Goal: Information Seeking & Learning: Learn about a topic

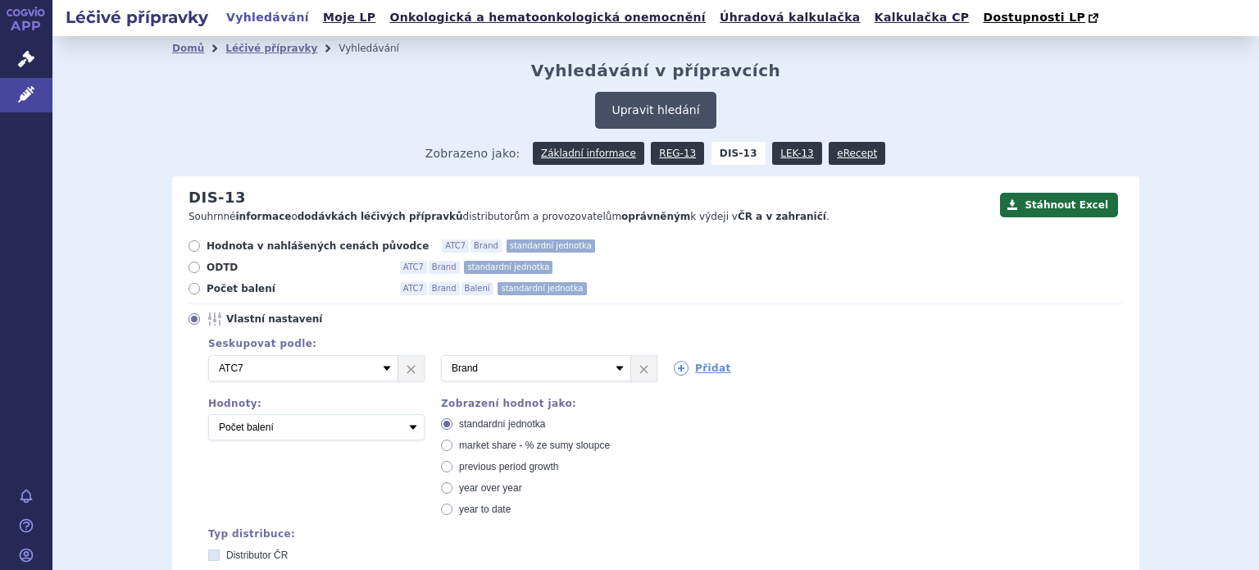
click at [630, 121] on button "Upravit hledání" at bounding box center [655, 110] width 121 height 37
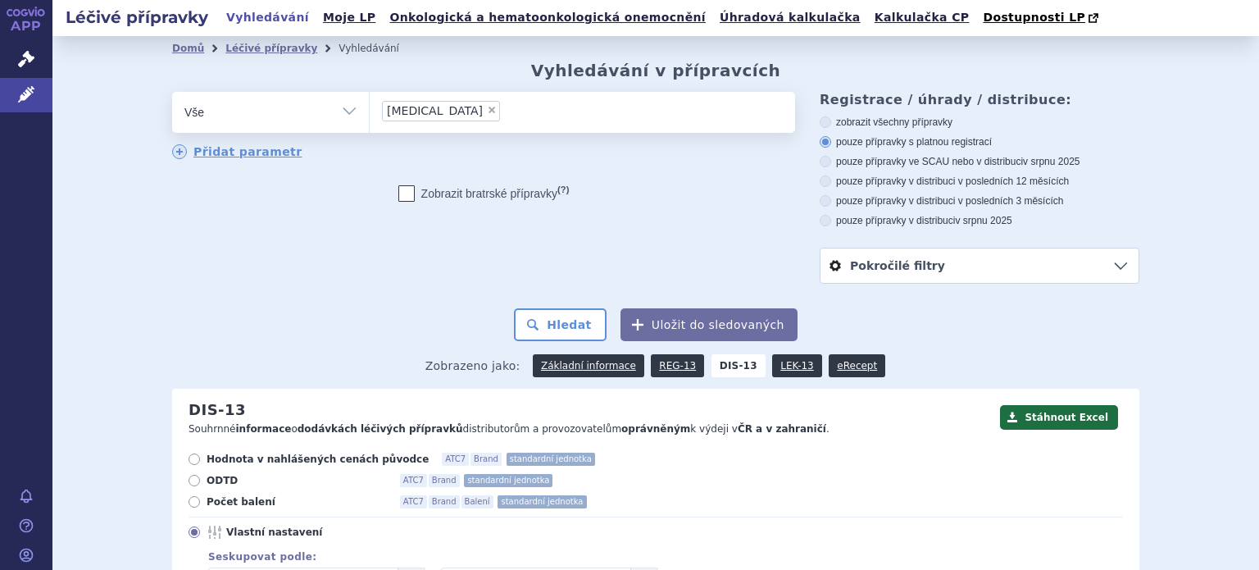
click at [487, 111] on span "×" at bounding box center [492, 110] width 10 height 10
click at [370, 111] on select "sufentanil" at bounding box center [369, 111] width 1 height 41
select select
click at [439, 111] on ul at bounding box center [582, 109] width 425 height 34
click at [370, 111] on select "[MEDICAL_DATA]" at bounding box center [369, 111] width 1 height 41
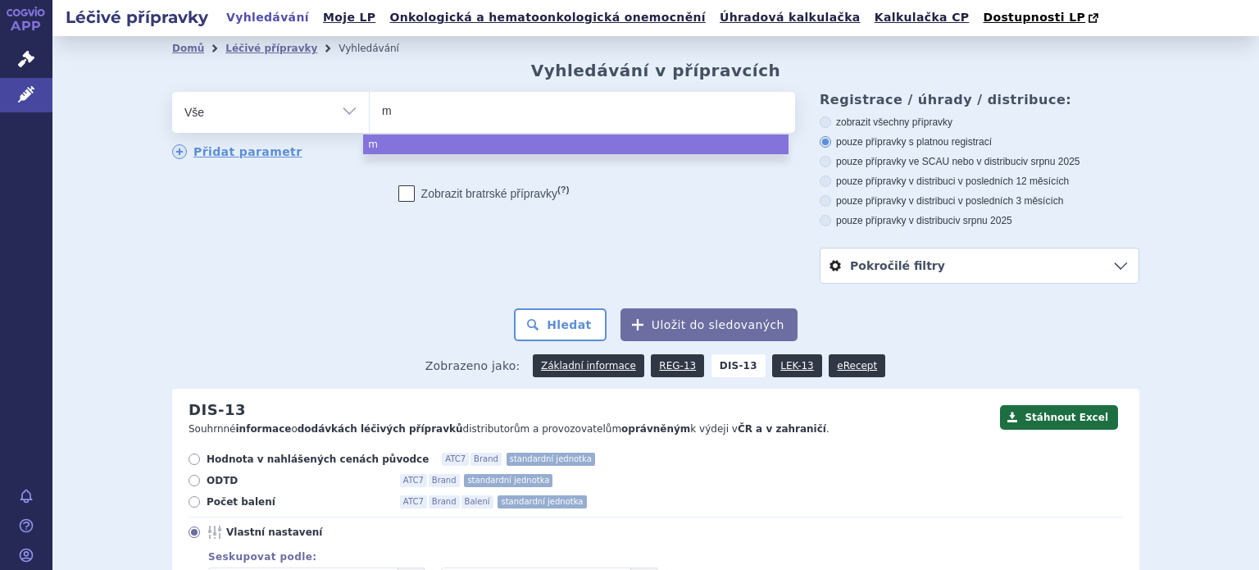
type input "me"
type input "mero"
type input "merop"
type input "merope"
type input "meropene"
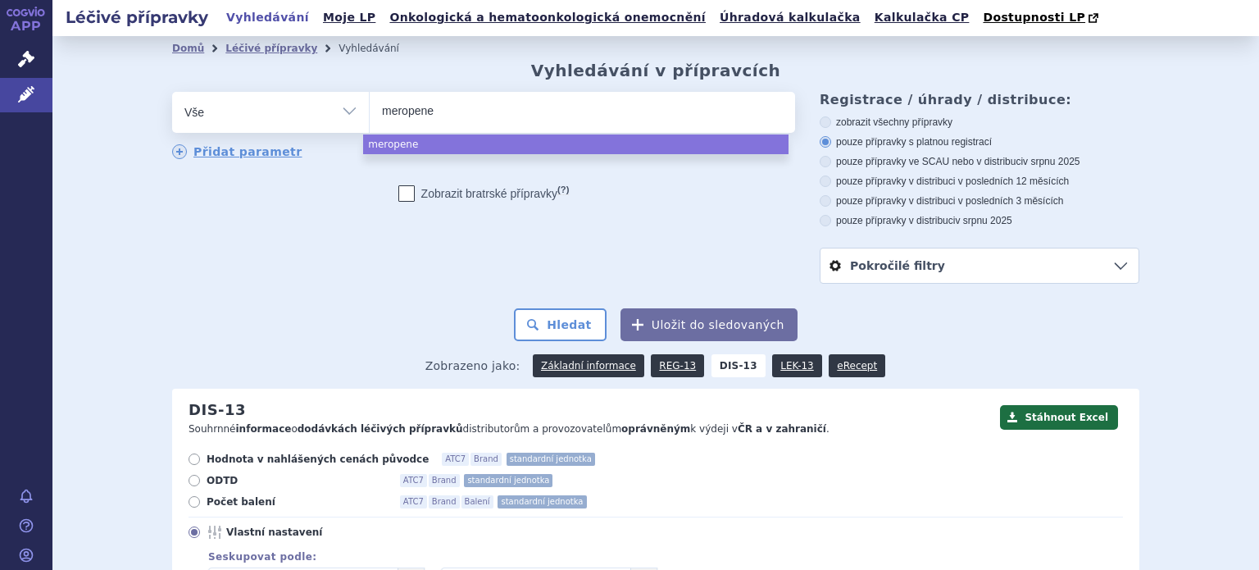
type input "[MEDICAL_DATA]"
select select "[MEDICAL_DATA]"
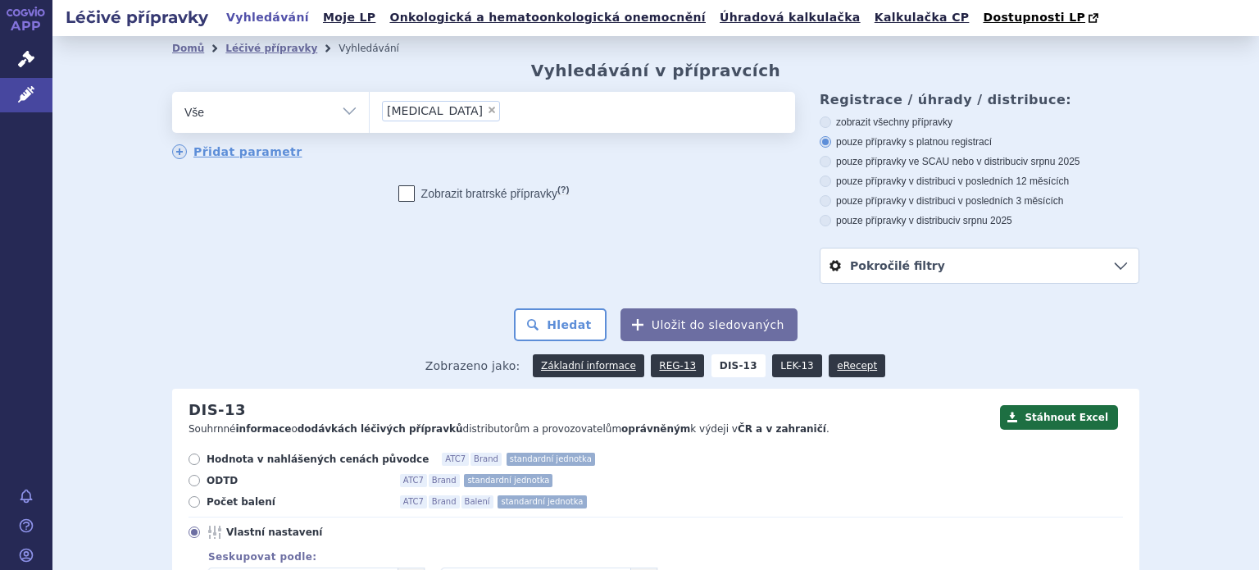
click at [772, 366] on link "LEK-13" at bounding box center [796, 365] width 49 height 23
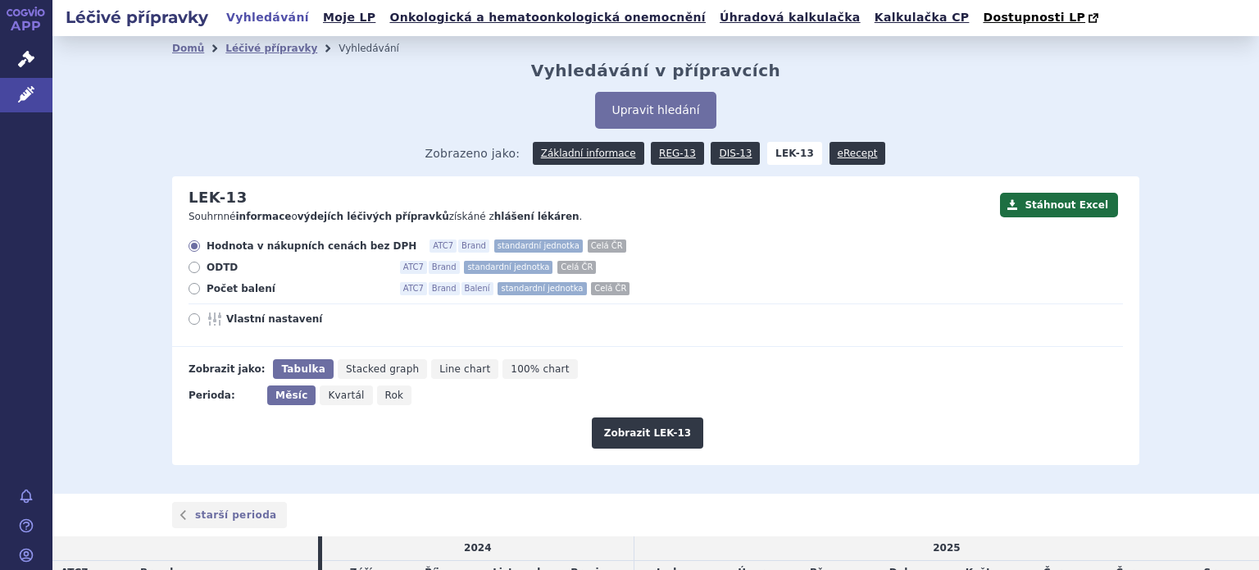
click at [189, 318] on icon at bounding box center [194, 318] width 11 height 11
click at [190, 318] on input "Vlastní nastavení" at bounding box center [195, 321] width 11 height 11
radio input "true"
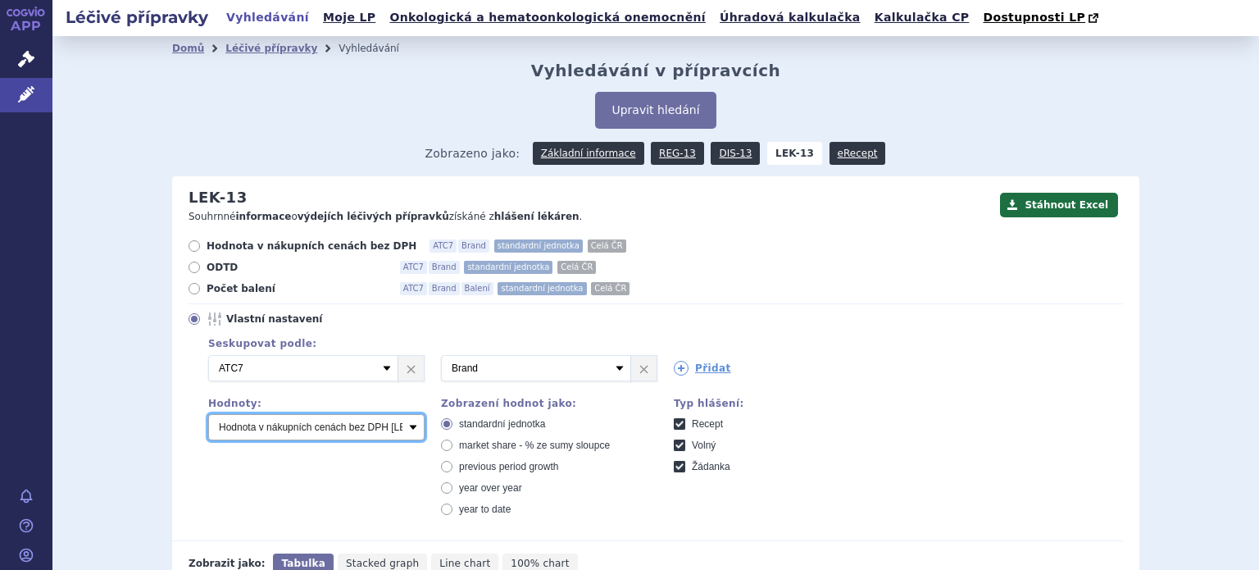
click at [407, 429] on select "Počet balení Hodnota v nákupních cenách bez DPH [LEK-13] Hodnota v konečných pr…" at bounding box center [316, 427] width 216 height 26
select select "packages"
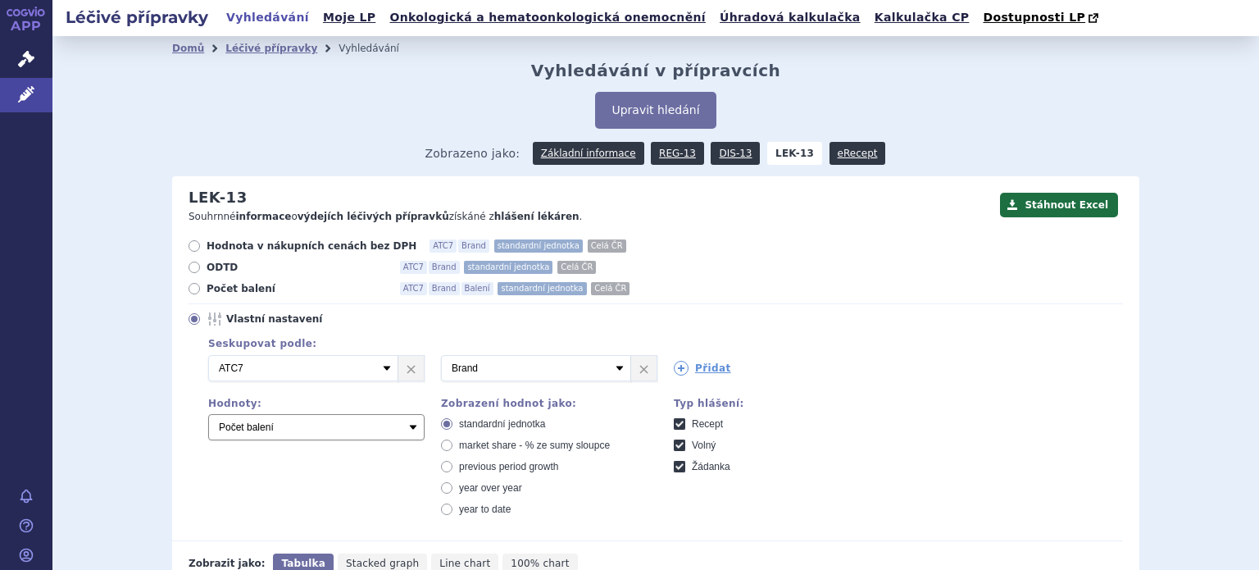
click at [208, 415] on select "Počet balení Hodnota v nákupních cenách bez DPH [LEK-13] Hodnota v konečných pr…" at bounding box center [316, 427] width 216 height 26
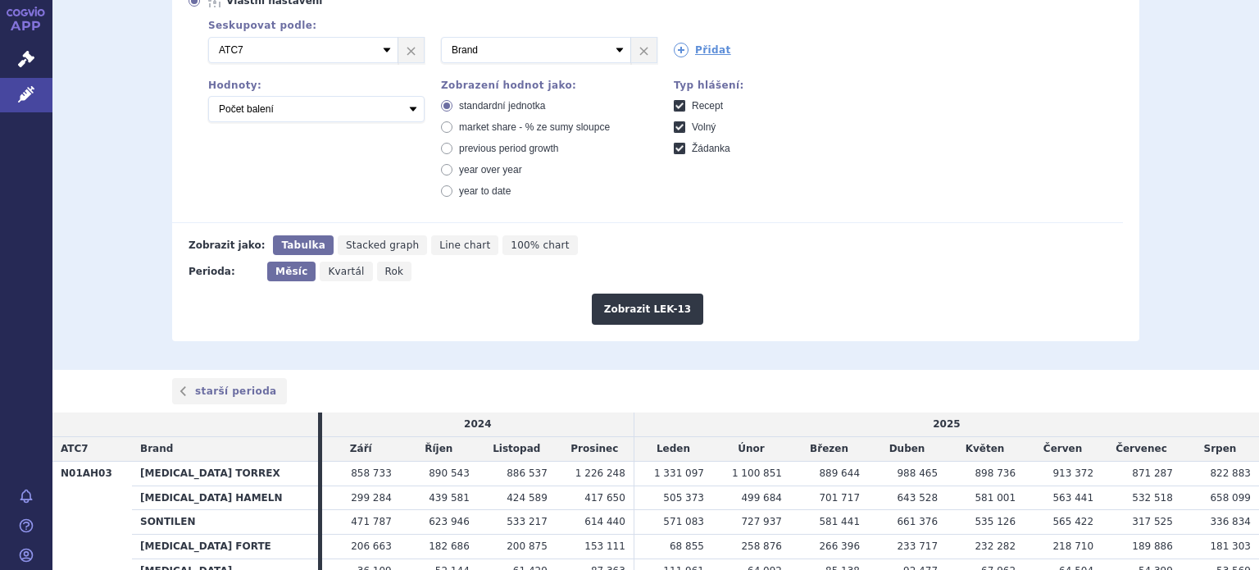
scroll to position [334, 0]
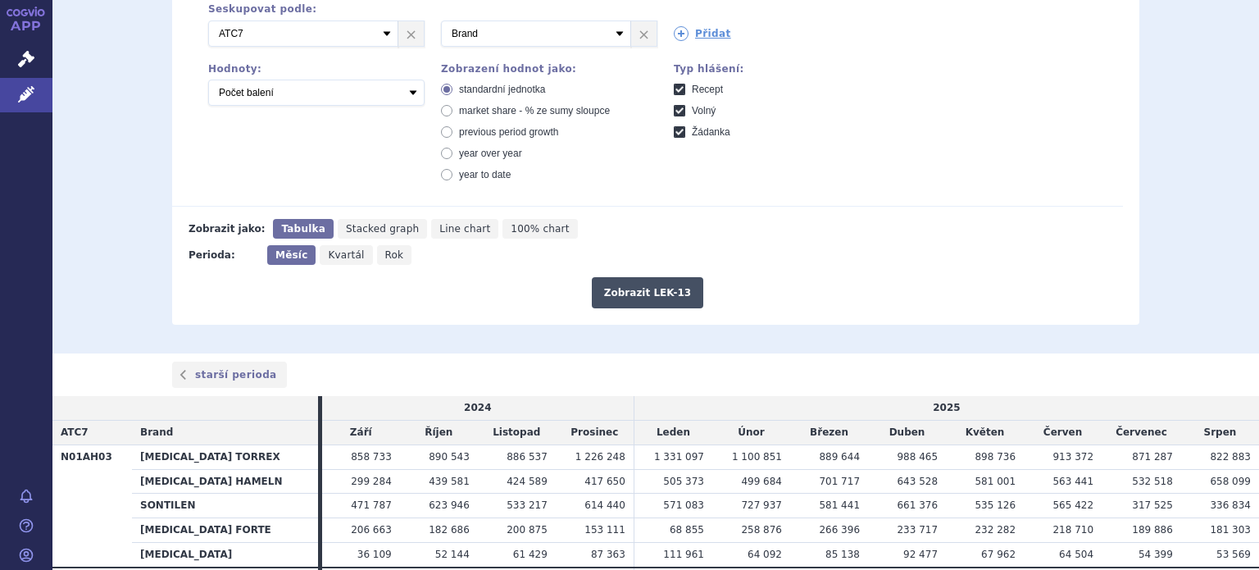
click at [623, 291] on button "Zobrazit LEK-13" at bounding box center [647, 292] width 111 height 31
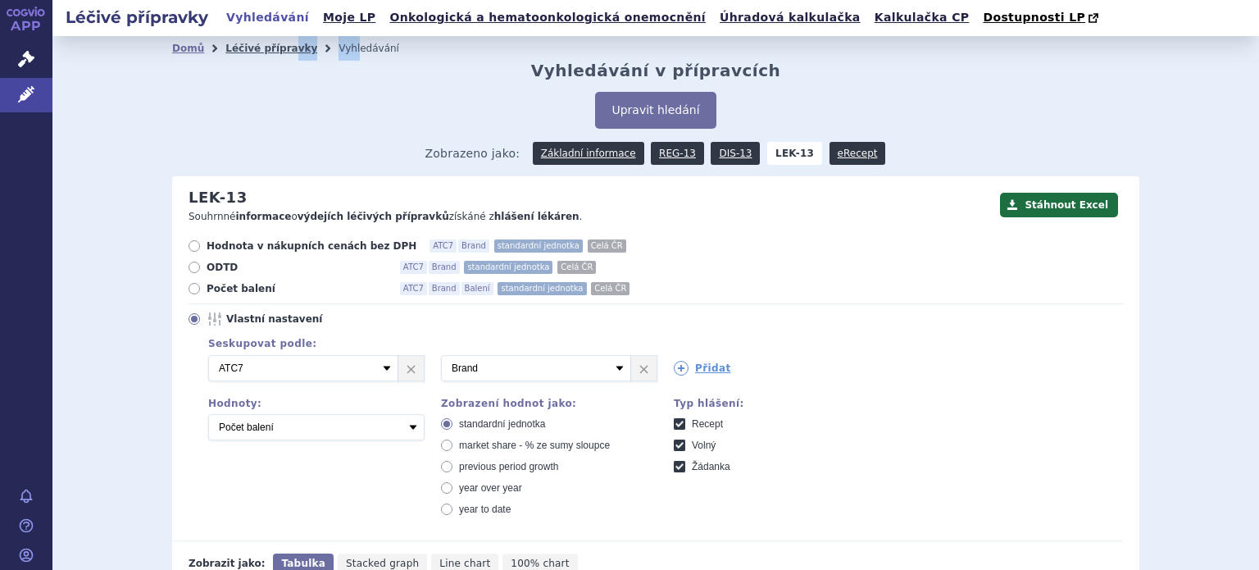
drag, startPoint x: 330, startPoint y: 50, endPoint x: 275, endPoint y: 48, distance: 54.2
click at [275, 48] on ul "Domů Léčivé přípravky Vyhledávání" at bounding box center [655, 48] width 967 height 25
click at [275, 48] on link "Léčivé přípravky" at bounding box center [271, 48] width 92 height 11
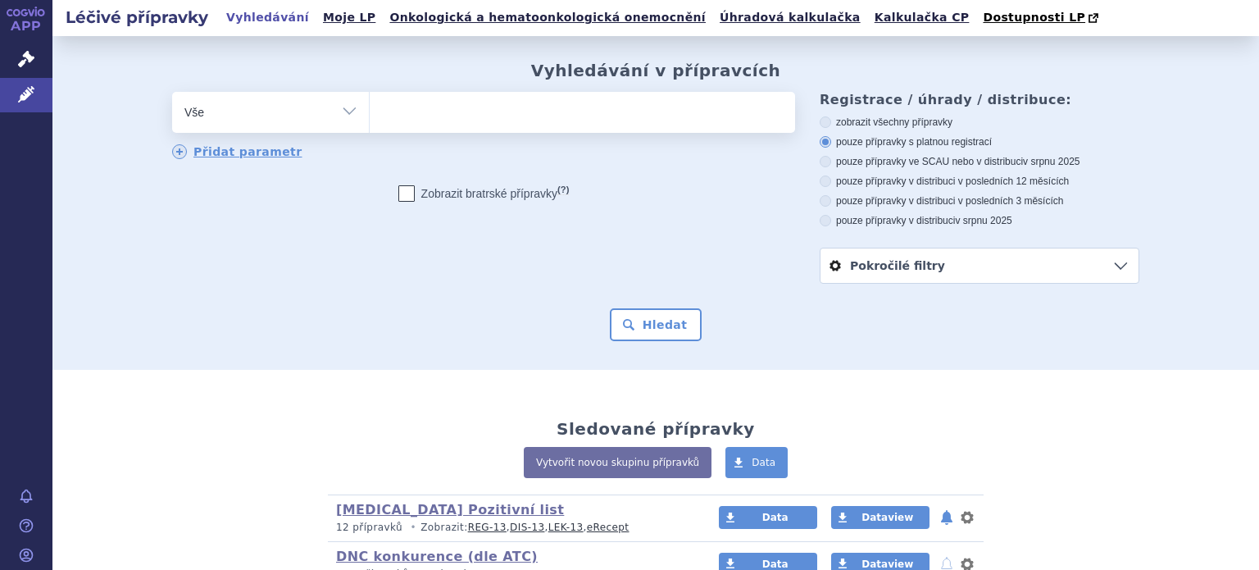
click at [403, 112] on ul at bounding box center [582, 109] width 425 height 34
click at [370, 112] on select at bounding box center [369, 111] width 1 height 41
click at [403, 112] on ul at bounding box center [582, 109] width 425 height 34
click at [370, 112] on select at bounding box center [369, 111] width 1 height 41
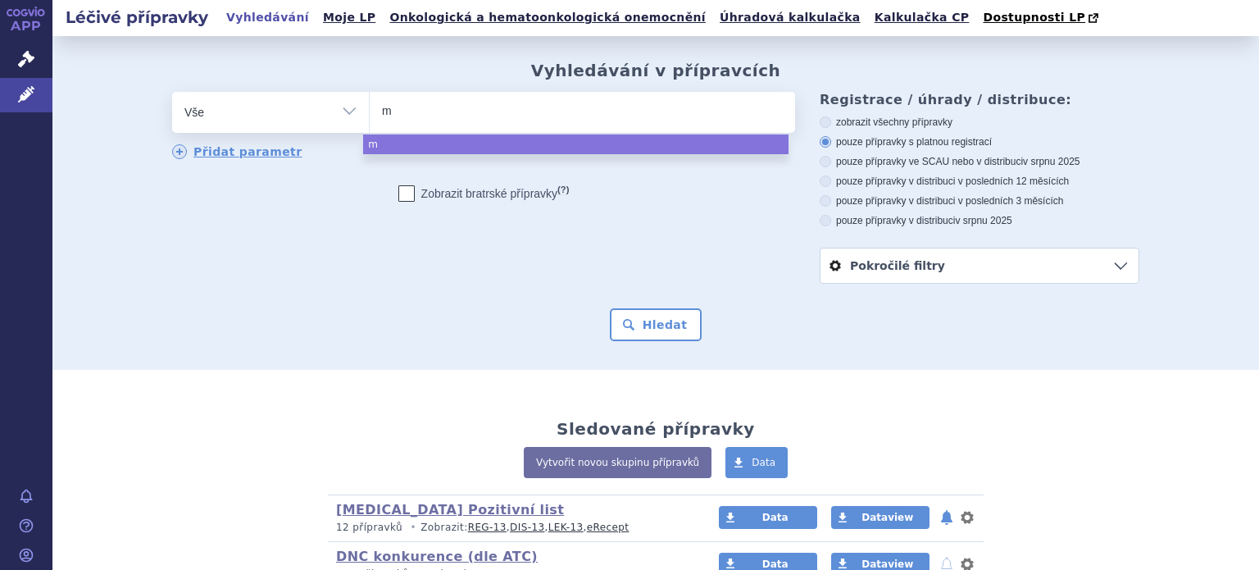
type input "me"
type input "mer"
type input "mero"
type input "merop"
type input "merope"
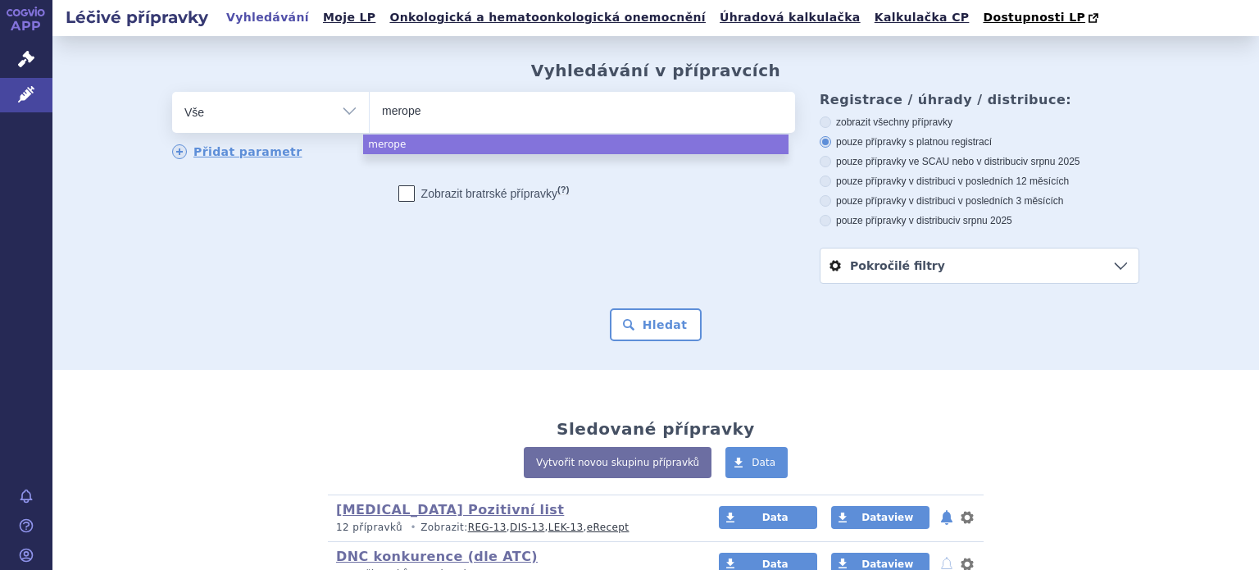
type input "meropen"
type input "meropene"
type input "[MEDICAL_DATA]"
select select "[MEDICAL_DATA]"
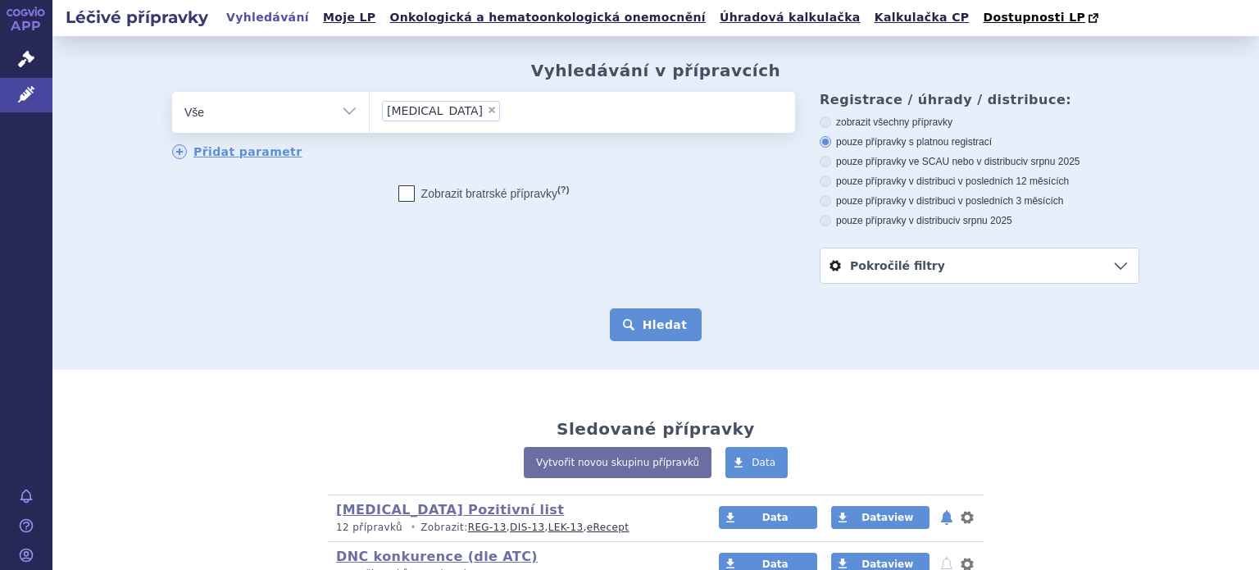
click at [659, 328] on button "Hledat" at bounding box center [656, 324] width 93 height 33
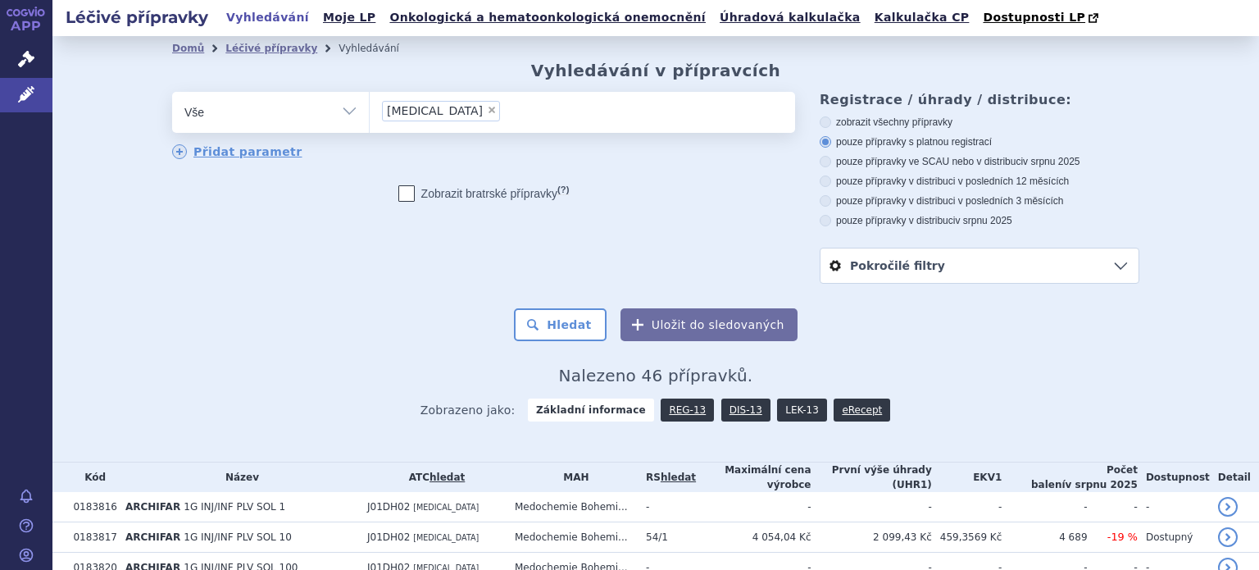
click at [777, 404] on link "LEK-13" at bounding box center [801, 409] width 49 height 23
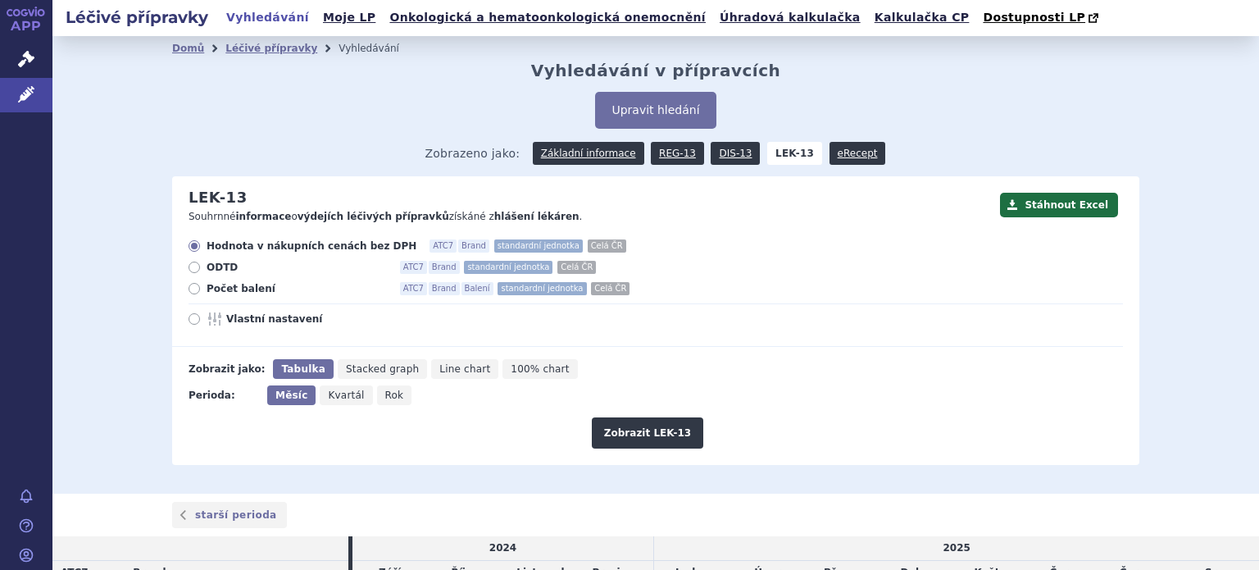
click at [189, 318] on icon at bounding box center [194, 318] width 11 height 11
click at [190, 318] on input "Vlastní nastavení" at bounding box center [195, 321] width 11 height 11
radio input "true"
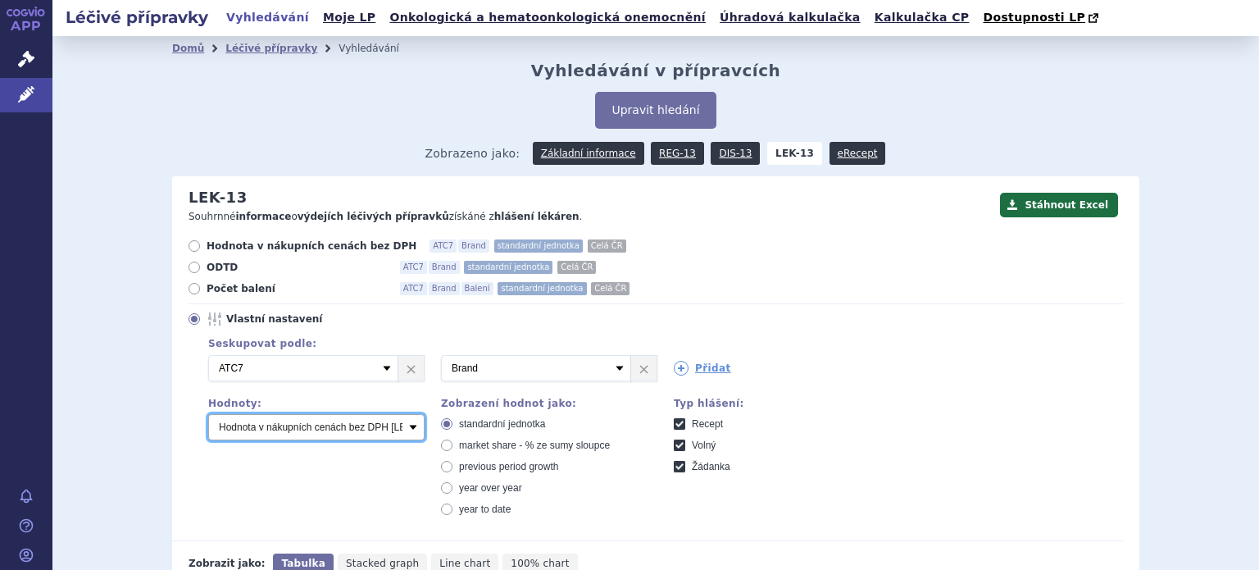
click at [408, 429] on select "Počet balení Hodnota v nákupních cenách bez DPH [LEK-13] Hodnota v konečných pr…" at bounding box center [316, 427] width 216 height 26
select select "packages"
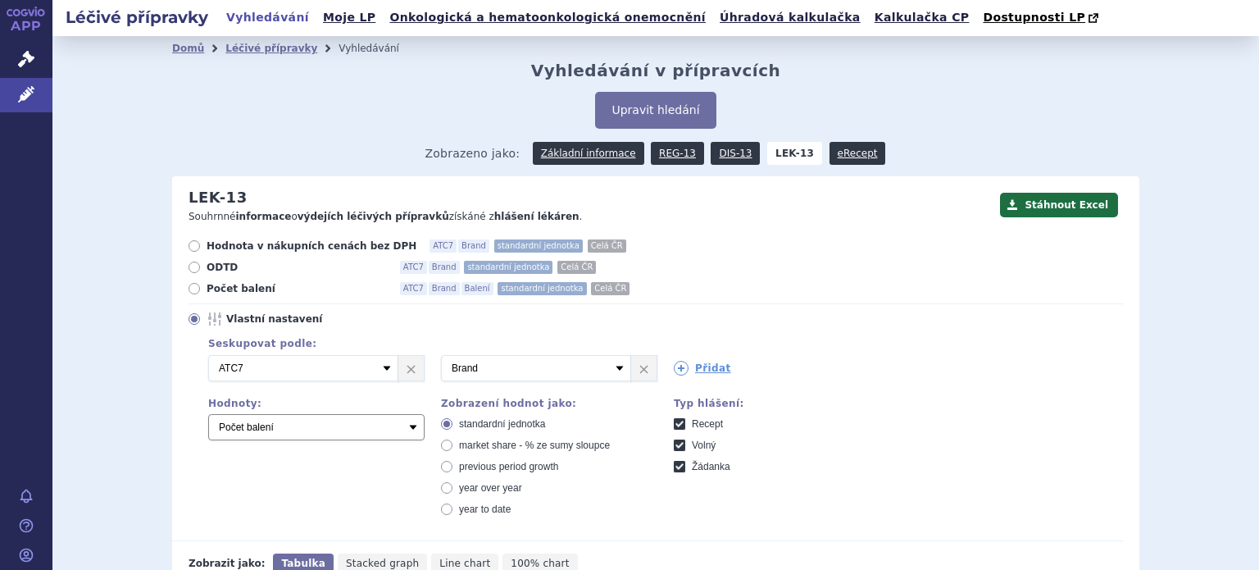
click at [208, 415] on select "Počet balení Hodnota v nákupních cenách bez DPH [LEK-13] Hodnota v konečných pr…" at bounding box center [316, 427] width 216 height 26
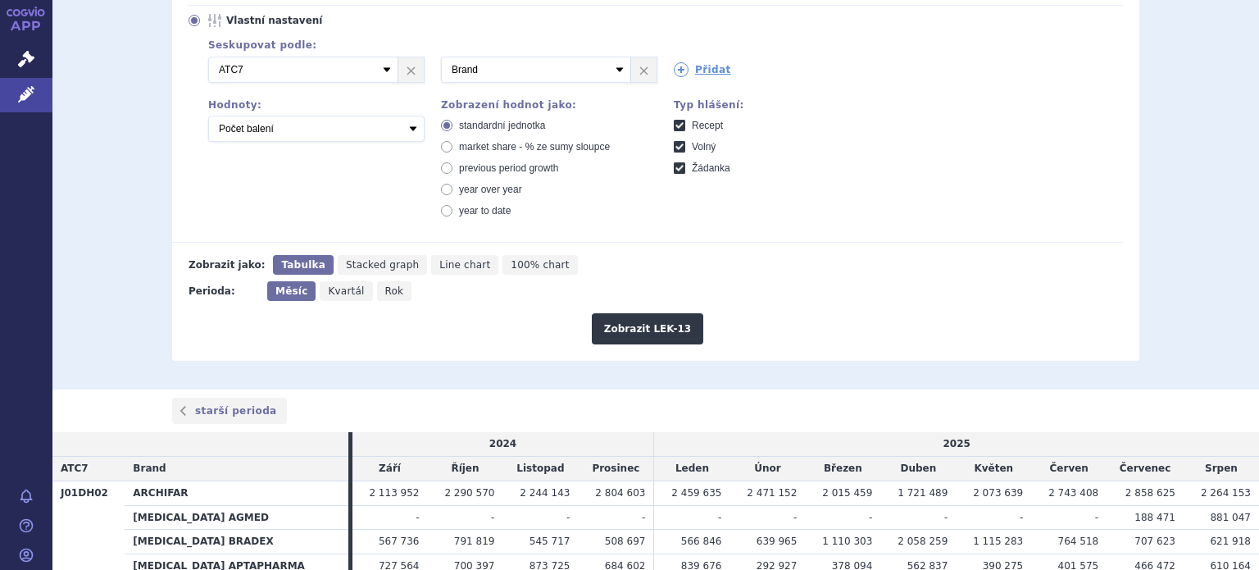
scroll to position [324, 0]
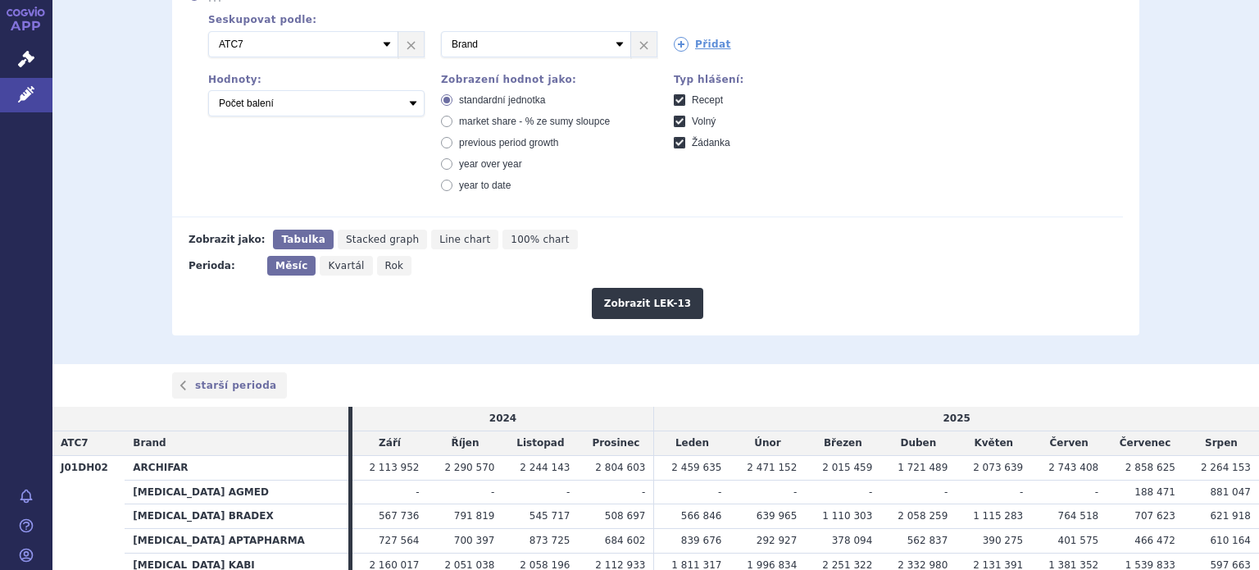
click at [385, 271] on span "Rok" at bounding box center [394, 265] width 19 height 11
click at [377, 266] on input "Rok" at bounding box center [382, 261] width 11 height 11
radio input "true"
click at [646, 304] on button "Zobrazit LEK-13" at bounding box center [647, 303] width 111 height 31
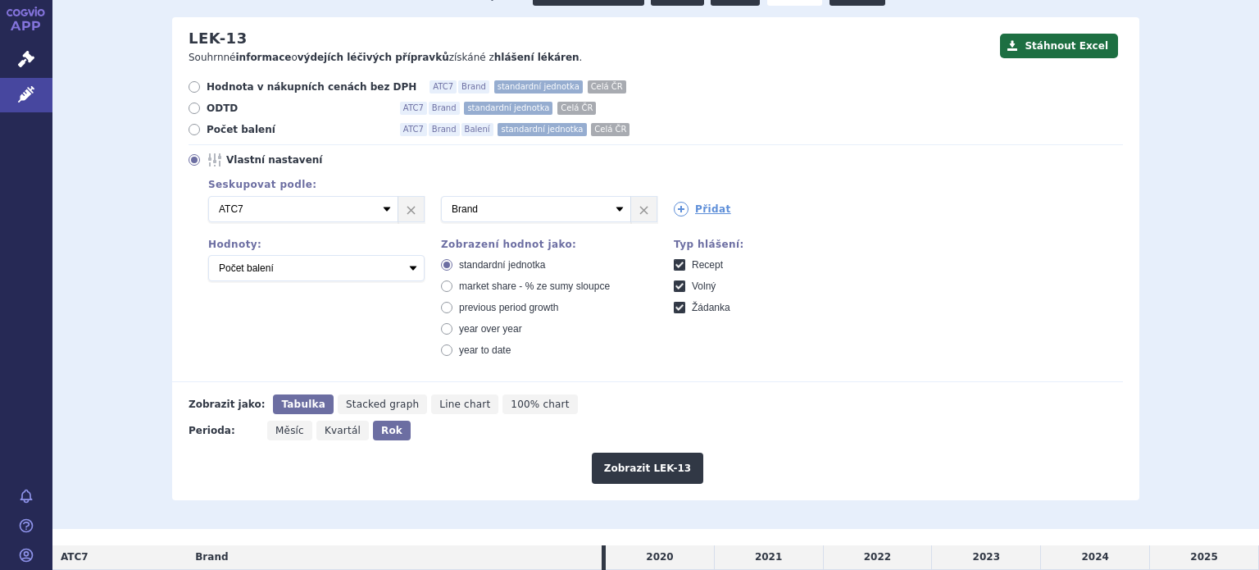
scroll to position [155, 0]
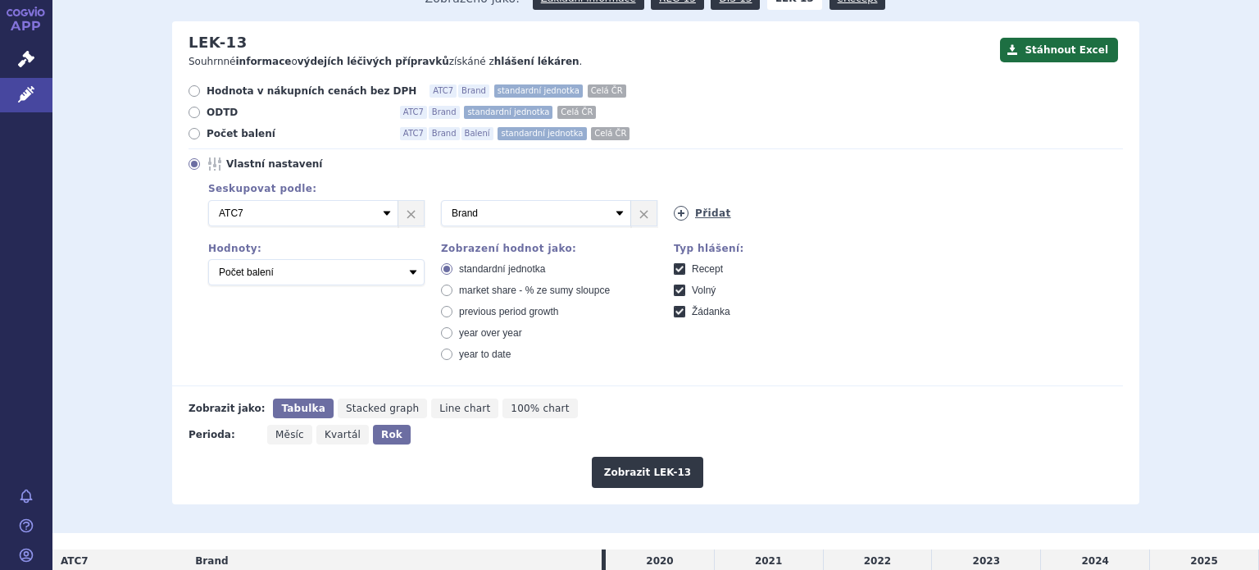
click at [674, 207] on icon at bounding box center [681, 213] width 15 height 15
click at [871, 216] on link "×" at bounding box center [876, 213] width 25 height 25
click at [678, 213] on icon at bounding box center [681, 213] width 15 height 15
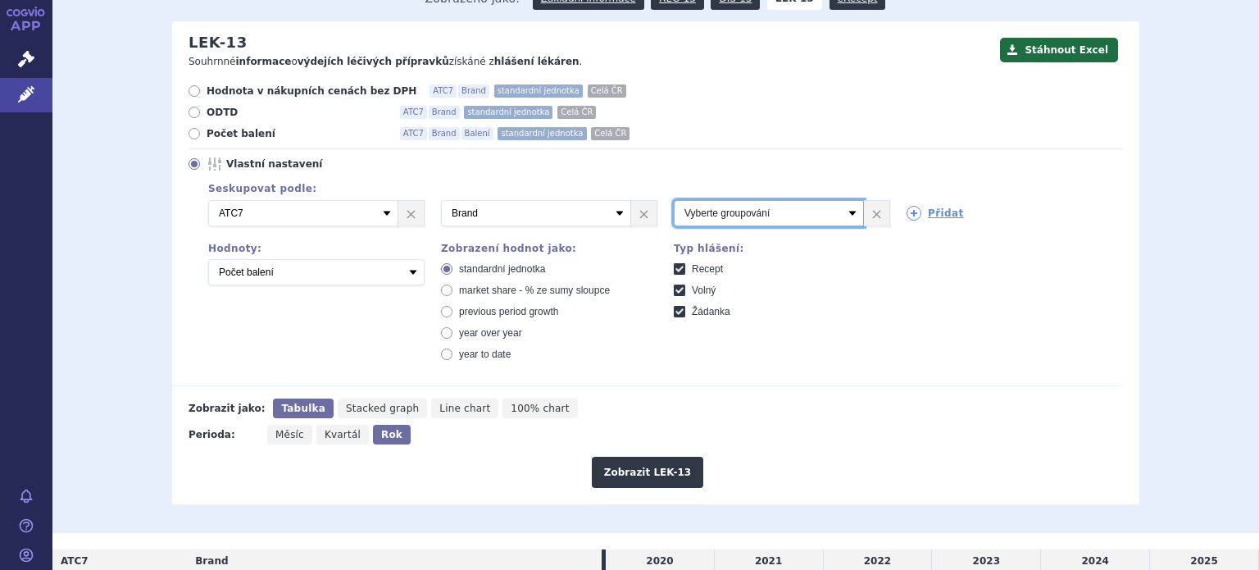
click at [844, 213] on select "Vyberte groupování ATC3 ATC5 ATC7 Brand Balení SÚKL kód MAH VPOIS Referenční sk…" at bounding box center [769, 213] width 190 height 26
select select "package"
click at [674, 200] on select "Vyberte groupování ATC3 ATC5 ATC7 Brand Balení SÚKL kód MAH VPOIS Referenční sk…" at bounding box center [769, 213] width 190 height 26
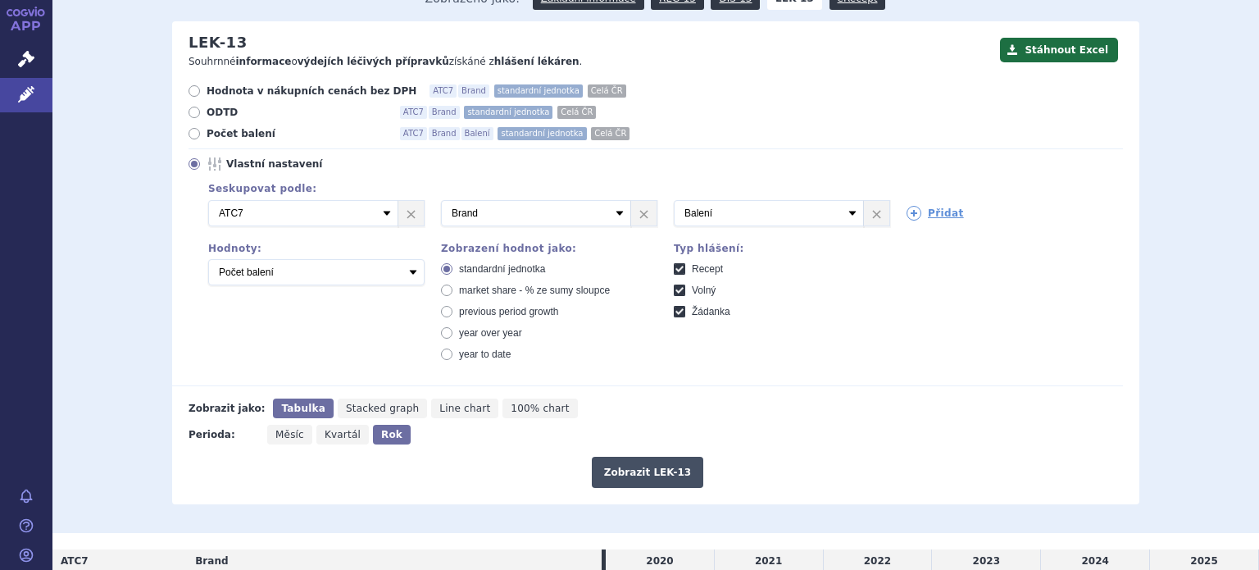
click at [648, 470] on button "Zobrazit LEK-13" at bounding box center [647, 472] width 111 height 31
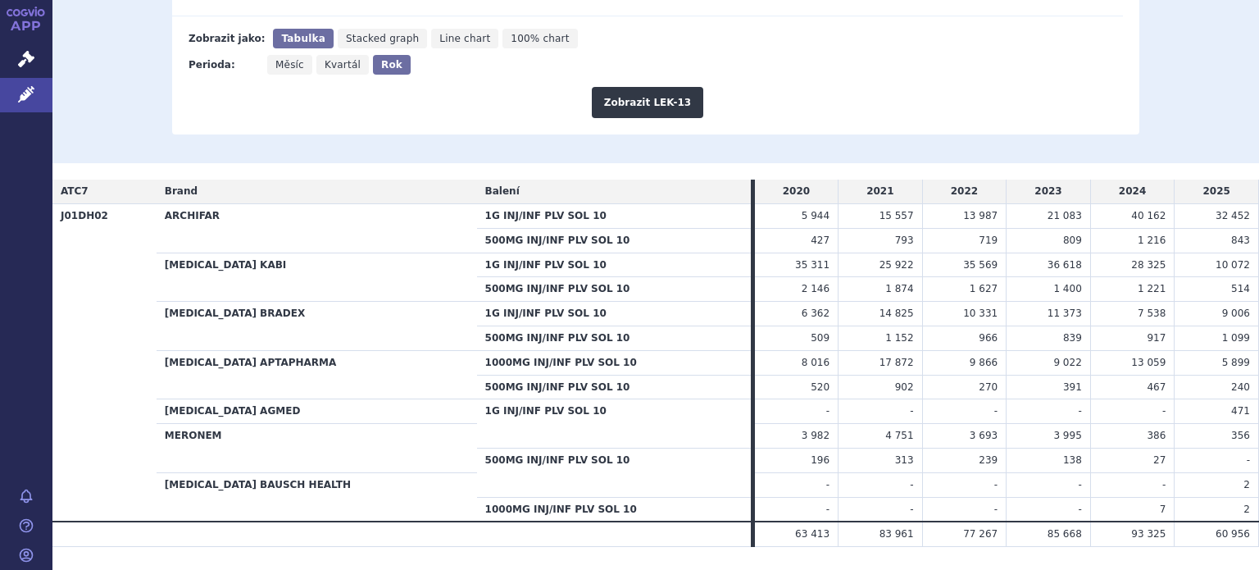
scroll to position [536, 0]
